Goal: Check status: Check status

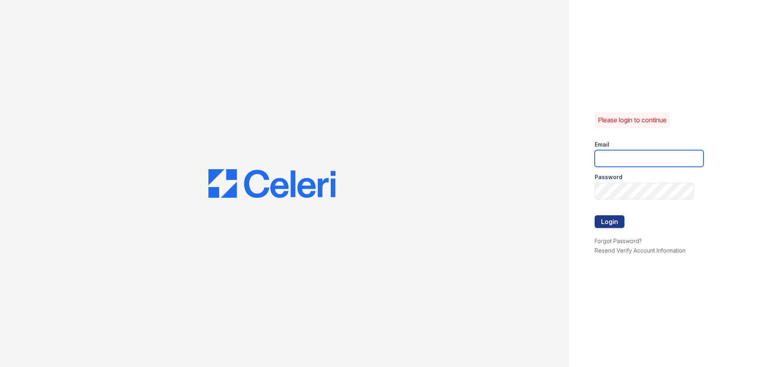
click at [661, 159] on input "email" at bounding box center [648, 158] width 109 height 17
type input "[PERSON_NAME][EMAIL_ADDRESS][PERSON_NAME][DOMAIN_NAME]"
click at [609, 203] on div at bounding box center [648, 207] width 109 height 16
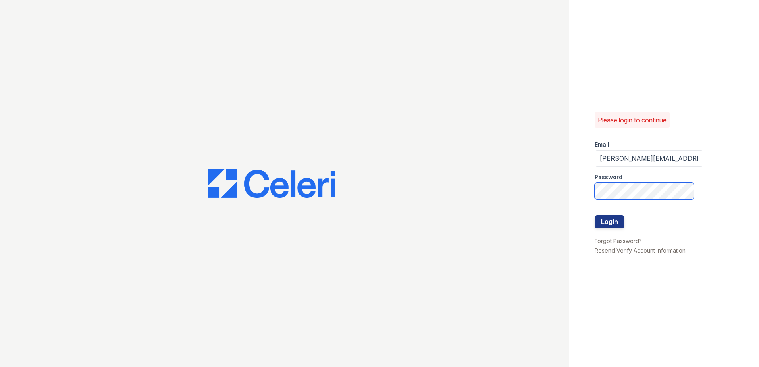
click at [594, 215] on button "Login" at bounding box center [609, 221] width 30 height 13
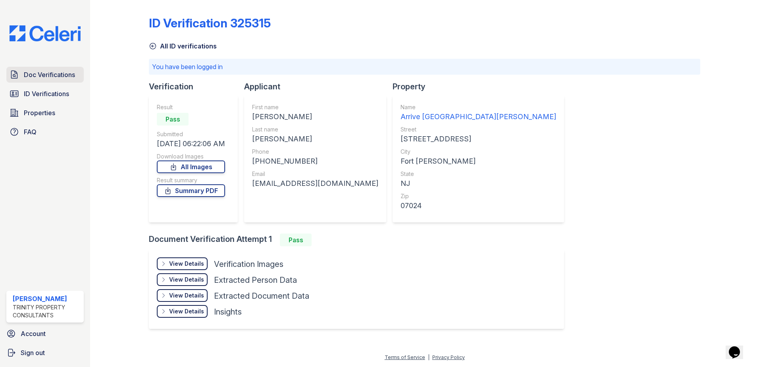
click at [34, 80] on link "Doc Verifications" at bounding box center [44, 75] width 77 height 16
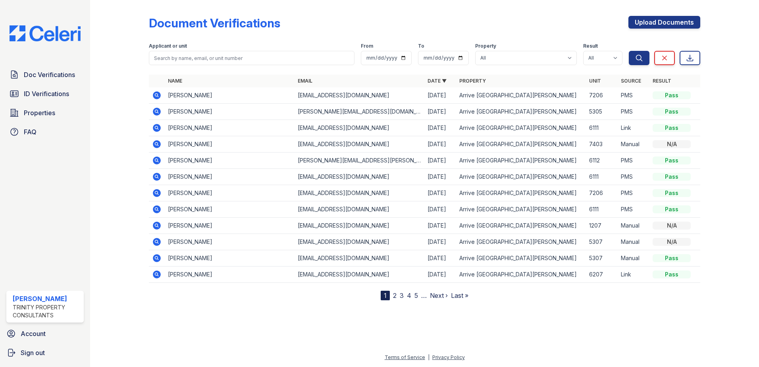
click at [156, 213] on icon at bounding box center [157, 209] width 10 height 10
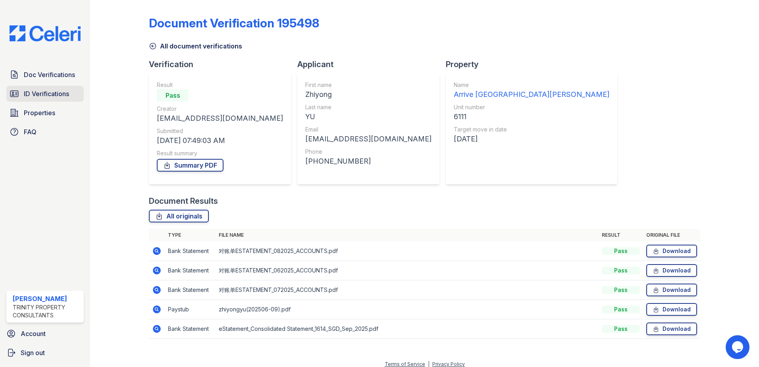
click at [39, 93] on span "ID Verifications" at bounding box center [46, 94] width 45 height 10
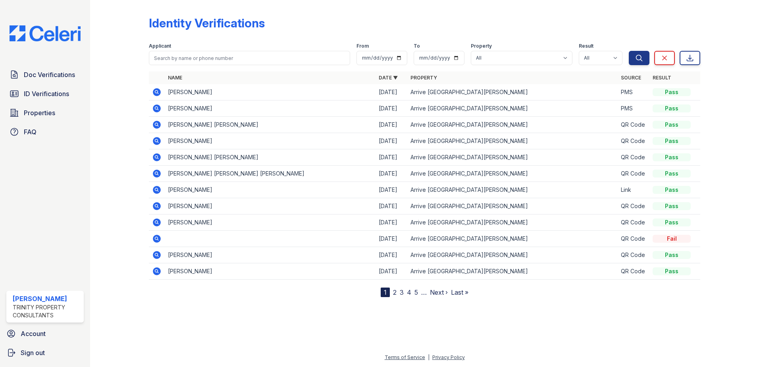
click at [396, 293] on link "2" at bounding box center [395, 292] width 4 height 8
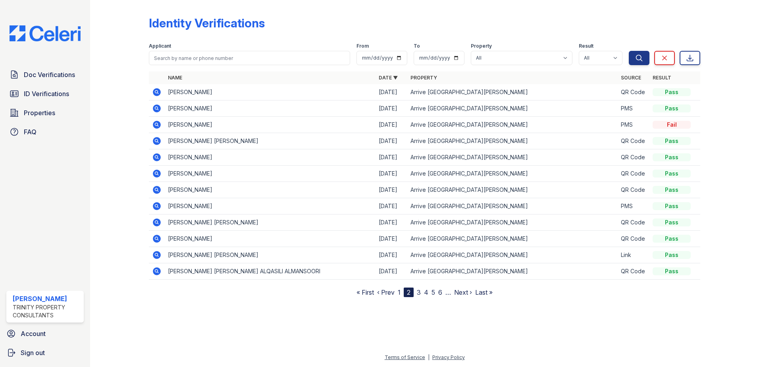
click at [156, 204] on icon at bounding box center [157, 206] width 10 height 10
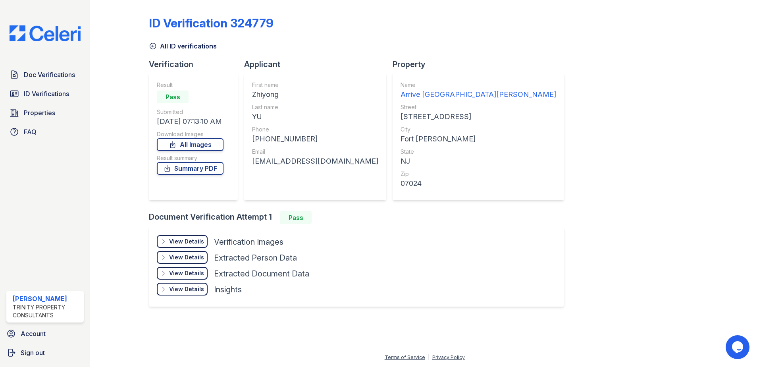
click at [188, 237] on div "View Details Details" at bounding box center [182, 241] width 51 height 13
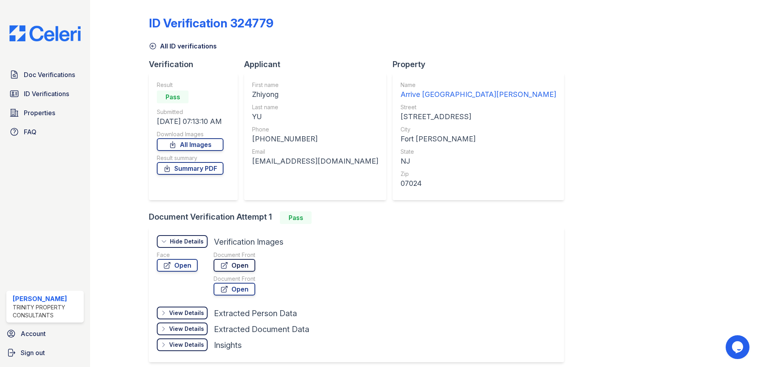
click at [236, 261] on link "Open" at bounding box center [234, 265] width 42 height 13
